Goal: Entertainment & Leisure: Consume media (video, audio)

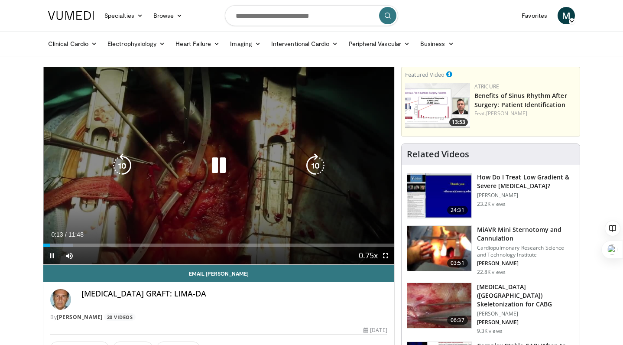
click at [218, 172] on icon "Video Player" at bounding box center [219, 165] width 24 height 24
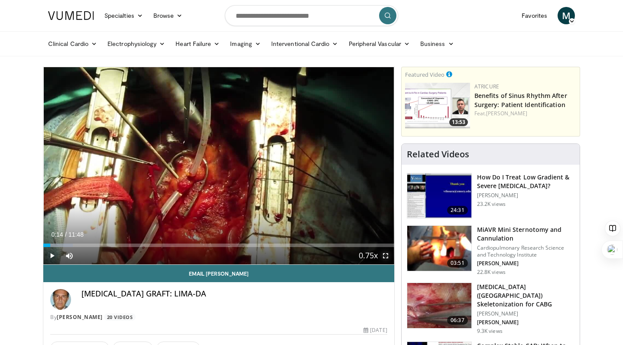
click at [387, 251] on span "Video Player" at bounding box center [385, 255] width 17 height 17
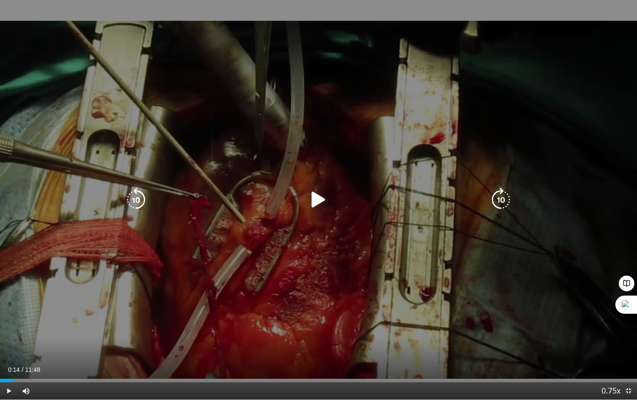
click at [309, 203] on icon "Video Player" at bounding box center [318, 200] width 24 height 24
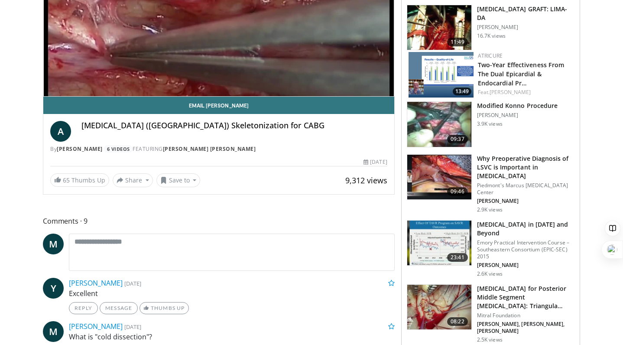
scroll to position [171, 0]
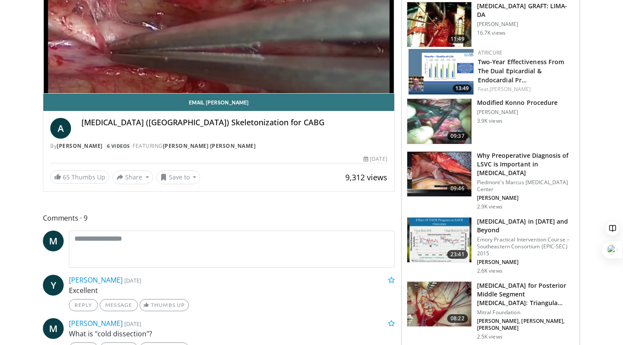
click at [447, 159] on img at bounding box center [439, 174] width 64 height 45
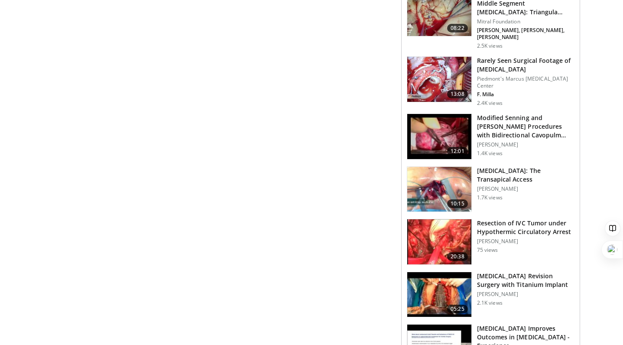
scroll to position [594, 0]
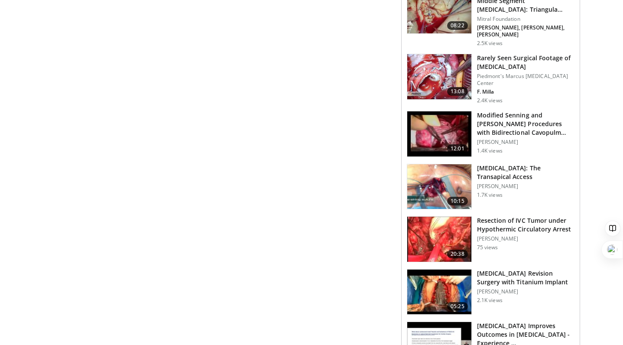
click at [438, 168] on img at bounding box center [439, 186] width 64 height 45
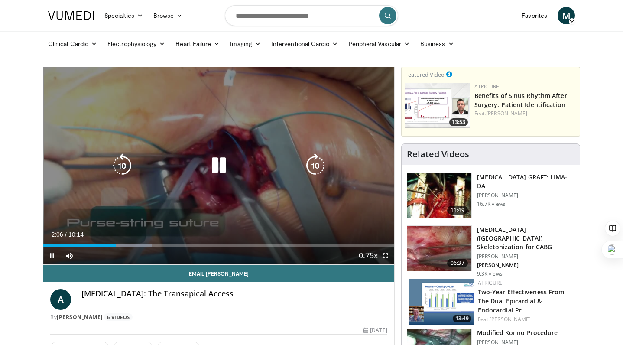
click at [218, 162] on icon "Video Player" at bounding box center [219, 165] width 24 height 24
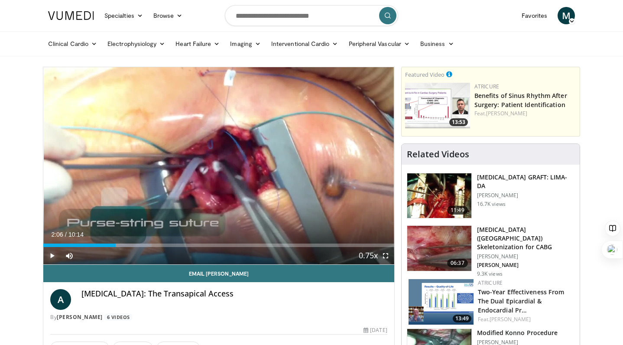
click at [51, 256] on span "Video Player" at bounding box center [51, 255] width 17 height 17
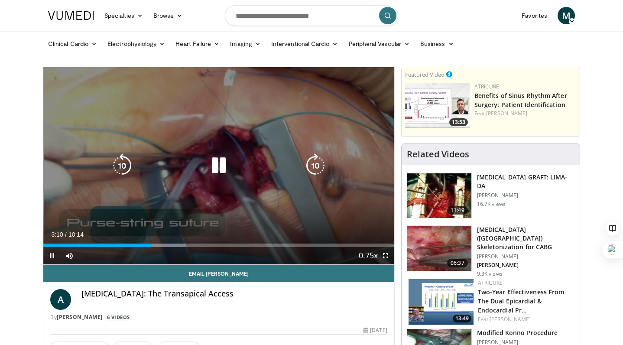
click at [217, 175] on icon "Video Player" at bounding box center [219, 165] width 24 height 24
